Goal: Task Accomplishment & Management: Use online tool/utility

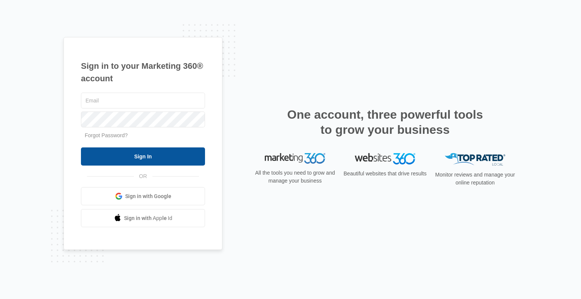
type input "[PERSON_NAME][EMAIL_ADDRESS][PERSON_NAME][DOMAIN_NAME]"
click at [153, 160] on input "Sign In" at bounding box center [143, 156] width 124 height 18
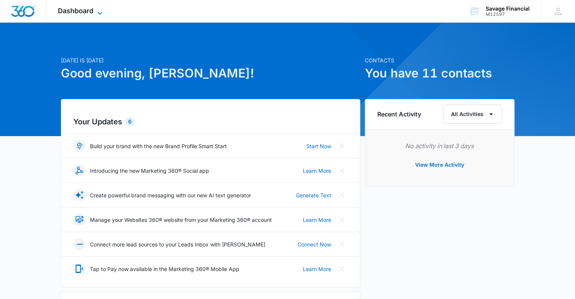
click at [88, 11] on span "Dashboard" at bounding box center [76, 11] width 36 height 8
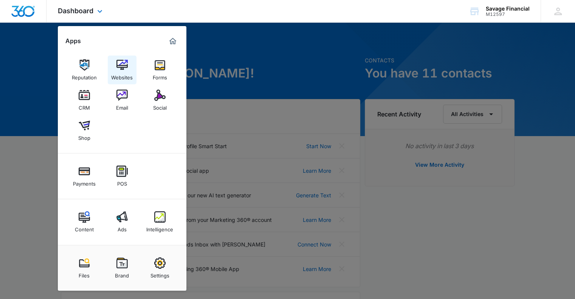
click at [124, 67] on img at bounding box center [121, 64] width 11 height 11
